Goal: Task Accomplishment & Management: Use online tool/utility

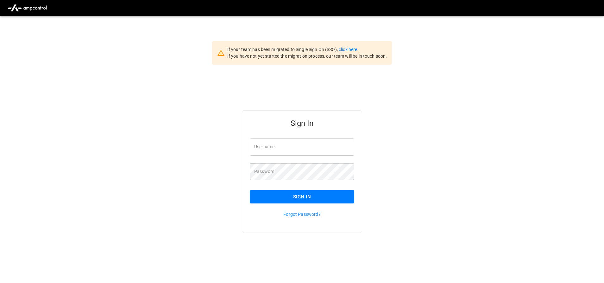
type input "**********"
click at [295, 201] on button "Sign In" at bounding box center [302, 196] width 104 height 13
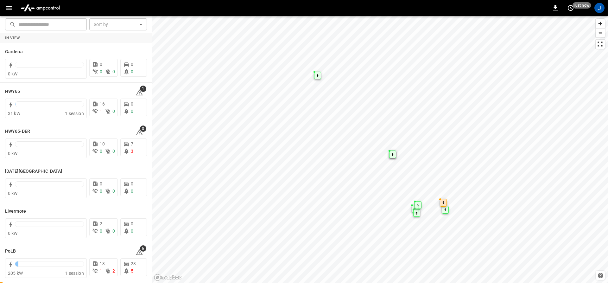
click at [8, 9] on icon "button" at bounding box center [9, 8] width 8 height 8
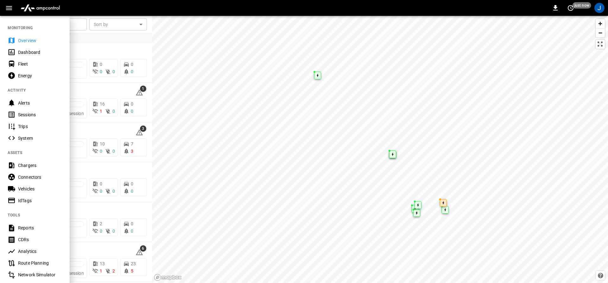
drag, startPoint x: 29, startPoint y: 50, endPoint x: 106, endPoint y: 32, distance: 79.5
click at [29, 50] on div "Dashboard" at bounding box center [40, 52] width 44 height 6
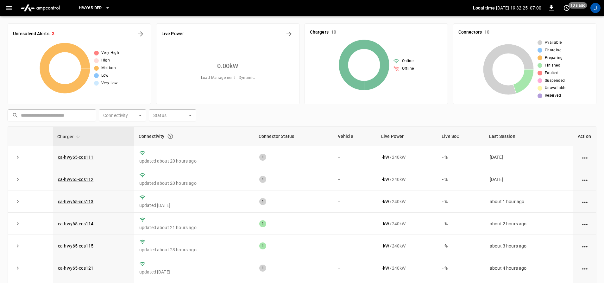
click at [103, 1] on div "HWY65-DER" at bounding box center [270, 8] width 406 height 15
click at [99, 3] on button "HWY65-DER" at bounding box center [94, 8] width 36 height 12
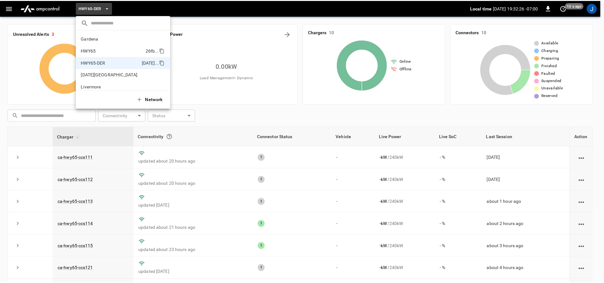
scroll to position [22, 0]
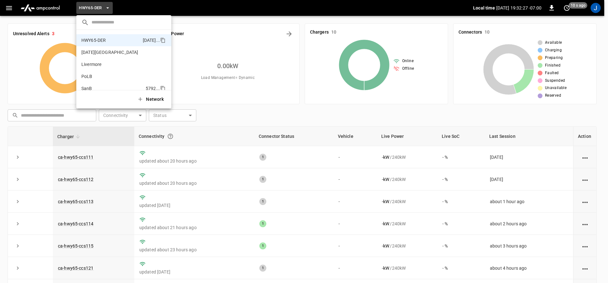
click at [90, 84] on li "SanB 5792 ..." at bounding box center [123, 88] width 95 height 12
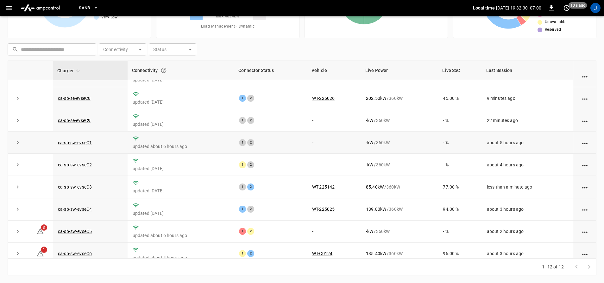
scroll to position [92, 0]
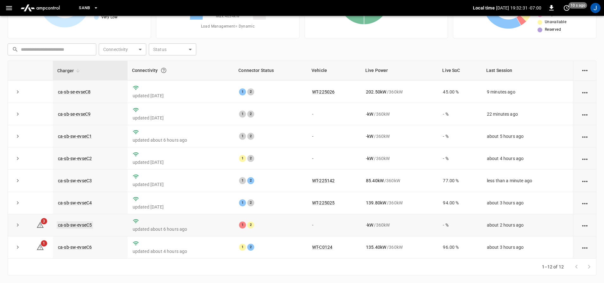
click at [67, 224] on link "ca-sb-sw-evseC5" at bounding box center [75, 225] width 36 height 8
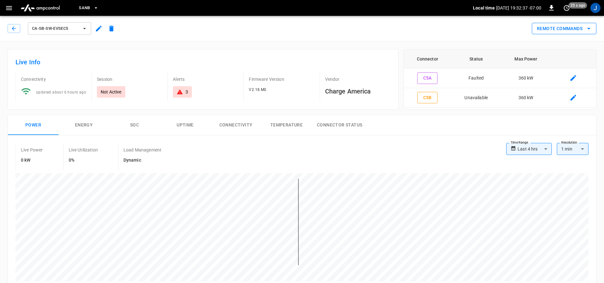
click at [561, 30] on button "Remote Commands" at bounding box center [564, 29] width 65 height 12
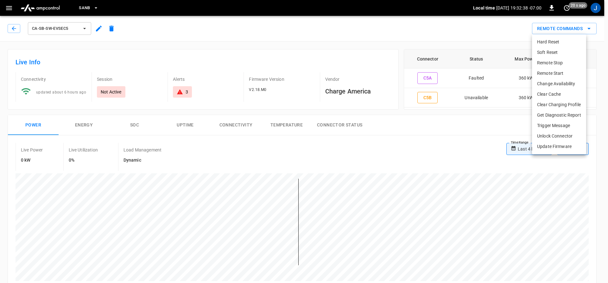
click at [551, 46] on li "Hard Reset" at bounding box center [559, 42] width 54 height 10
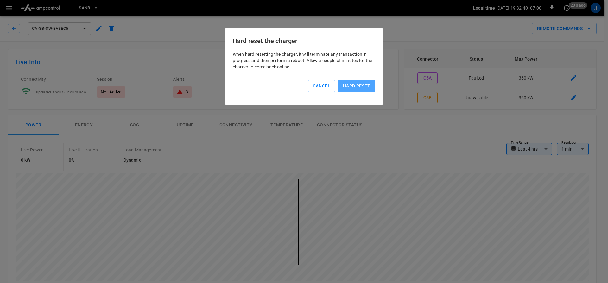
click at [348, 89] on button "Hard reset" at bounding box center [356, 86] width 37 height 12
